Goal: Check status: Check status

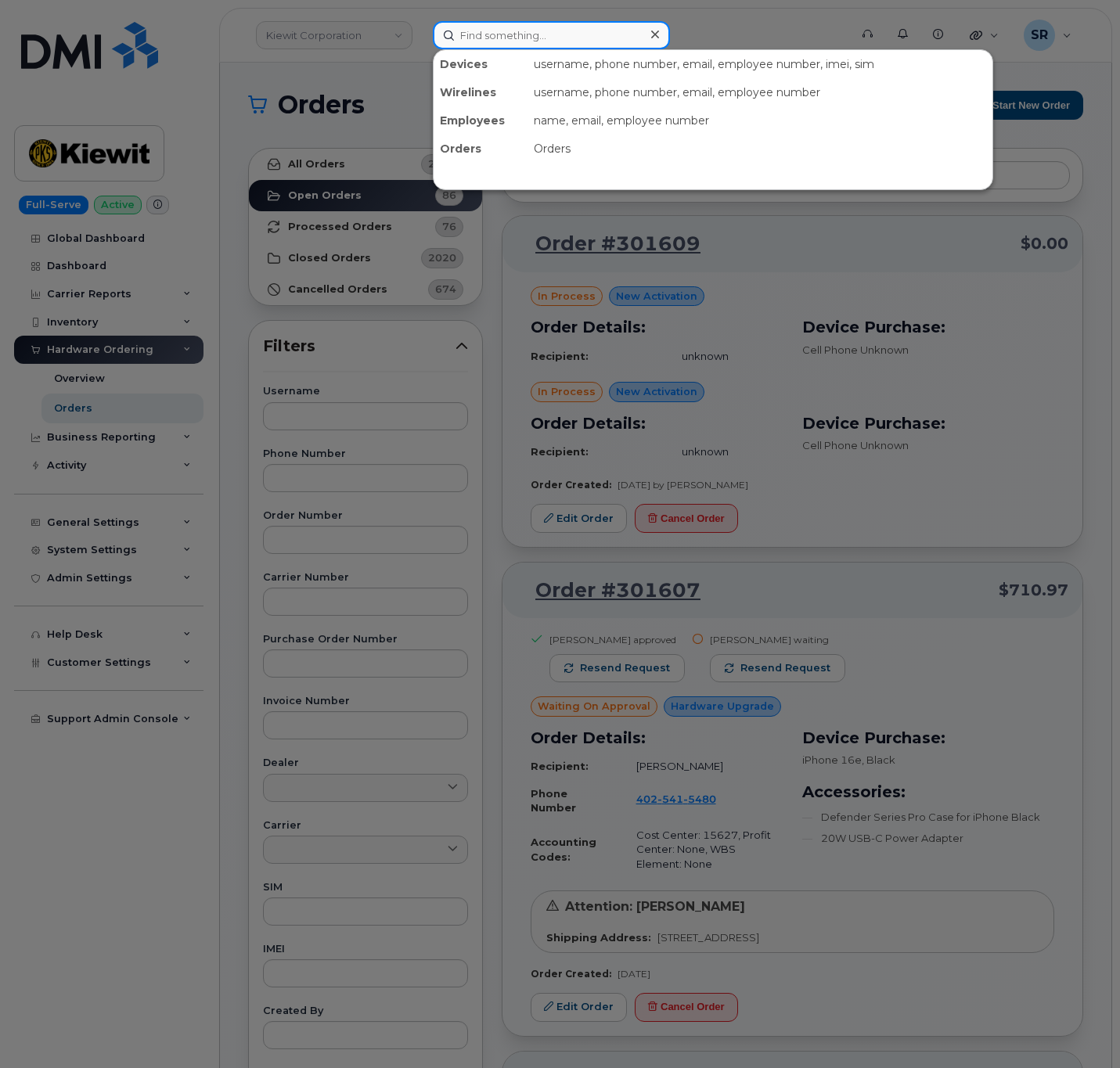
click at [549, 21] on input at bounding box center [551, 34] width 237 height 28
paste input "301630"
type input "301630"
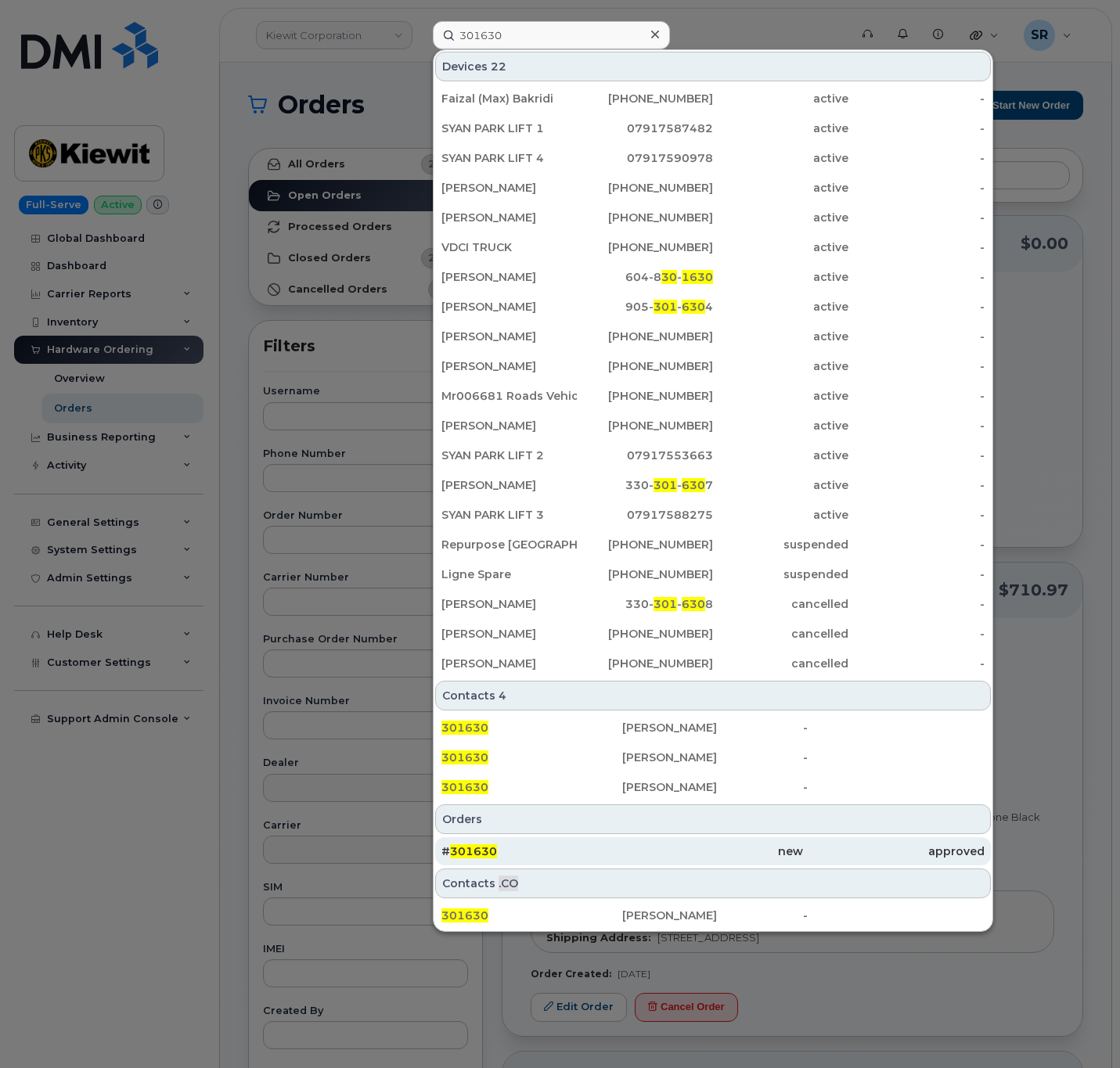
click at [708, 852] on div "new" at bounding box center [711, 851] width 180 height 15
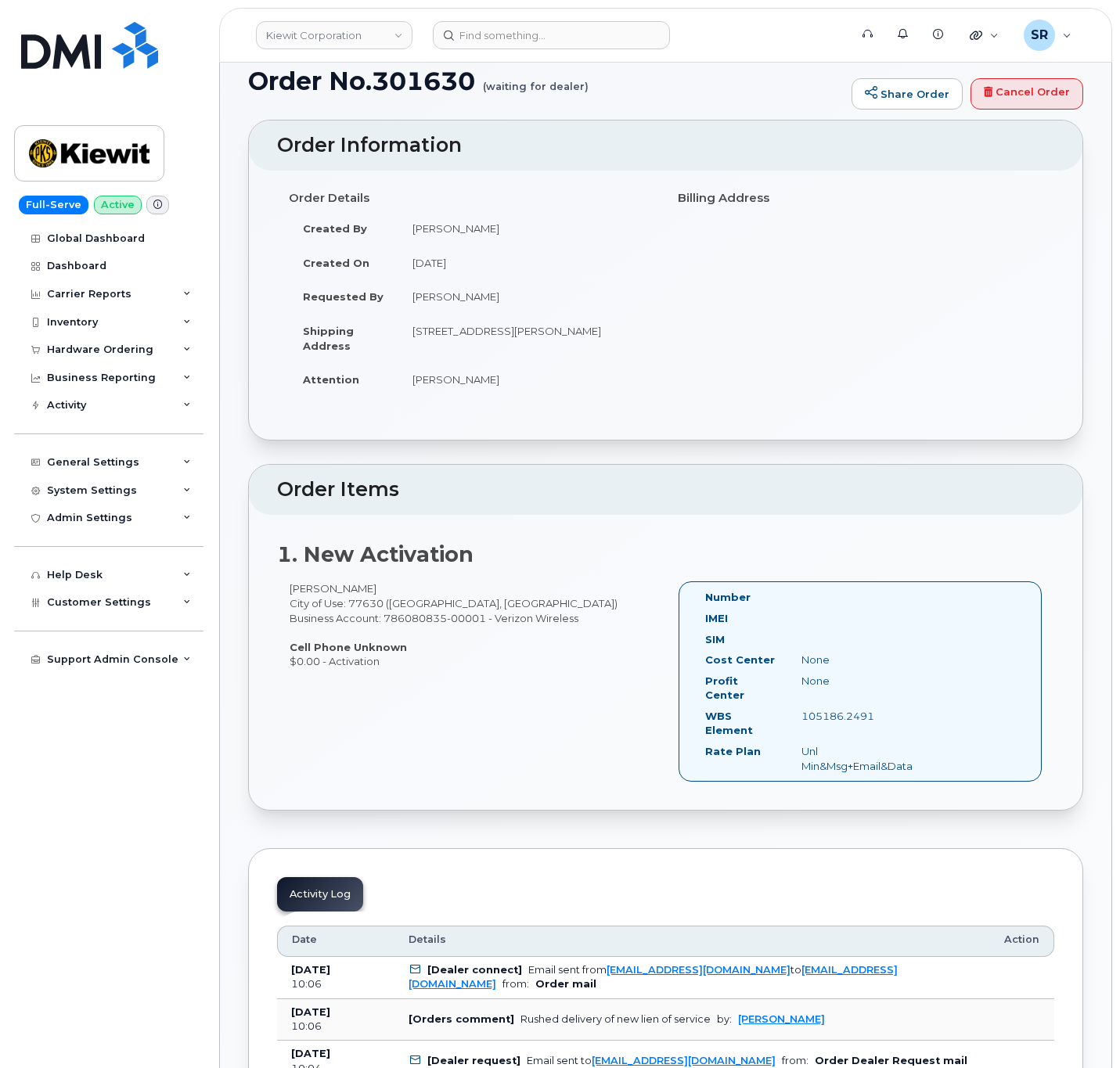
scroll to position [118, 0]
